Goal: Go to known website: Access a specific website the user already knows

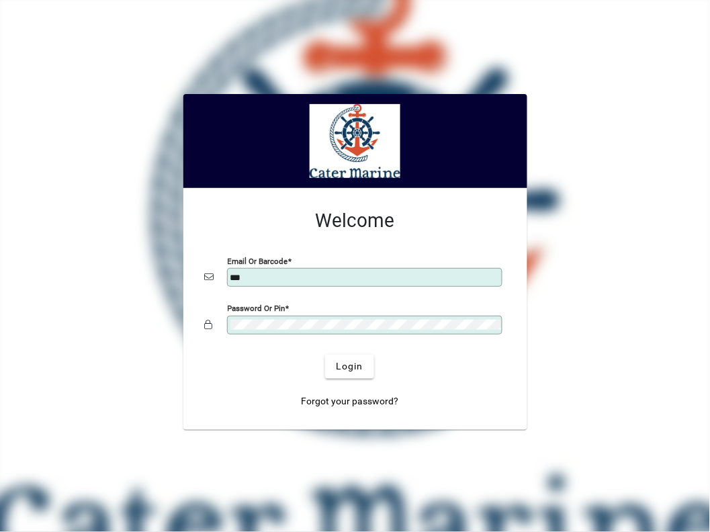
type input "**********"
click at [351, 367] on span "Login" at bounding box center [350, 366] width 28 height 14
